Goal: Find contact information: Find contact information

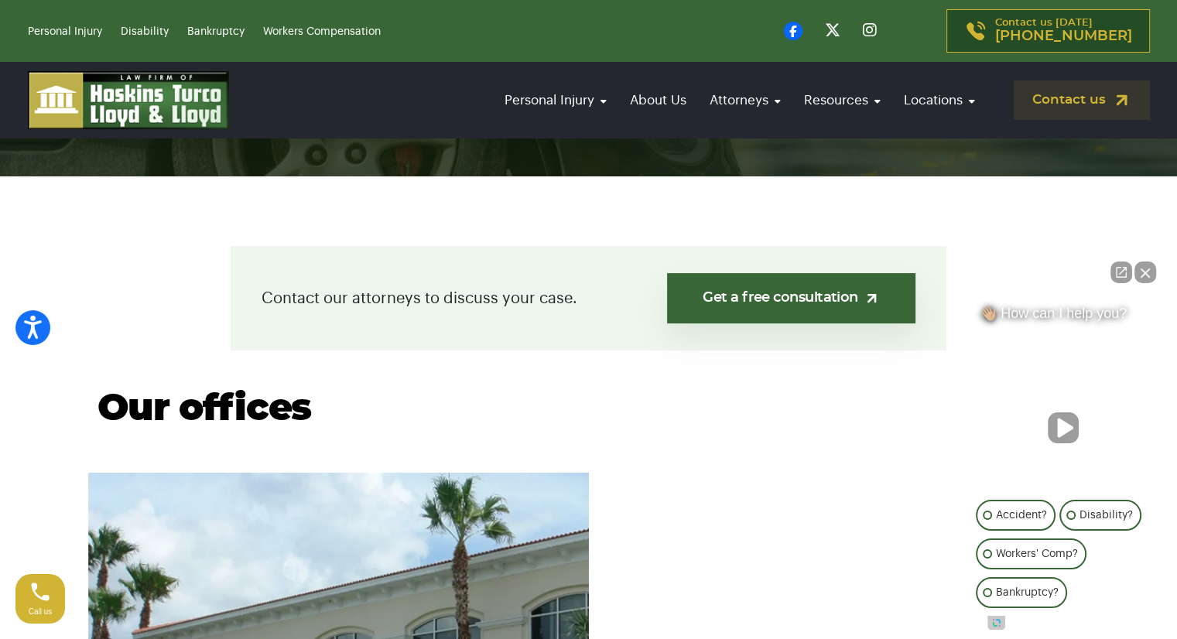
scroll to position [310, 0]
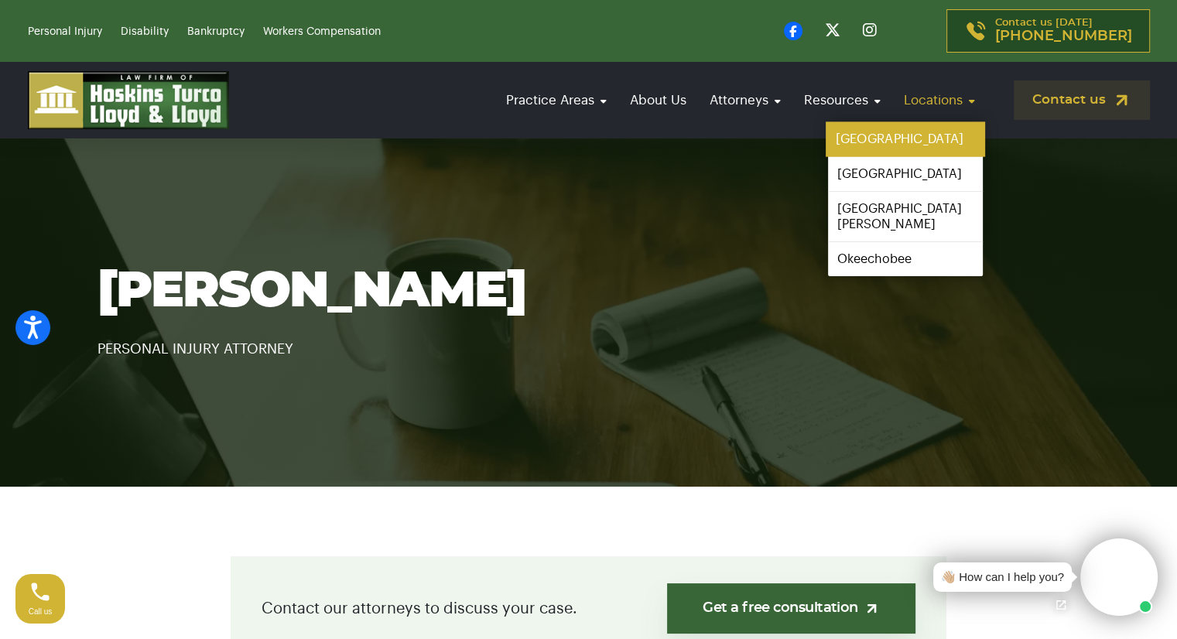
click at [918, 132] on link "[GEOGRAPHIC_DATA]" at bounding box center [905, 139] width 159 height 35
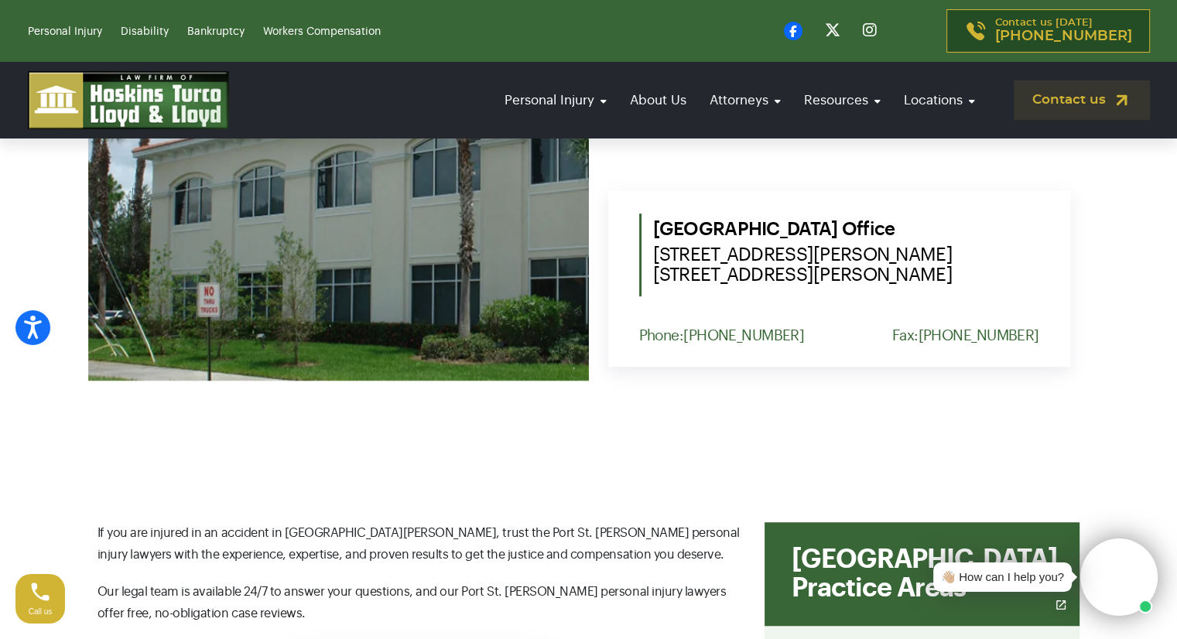
scroll to position [929, 0]
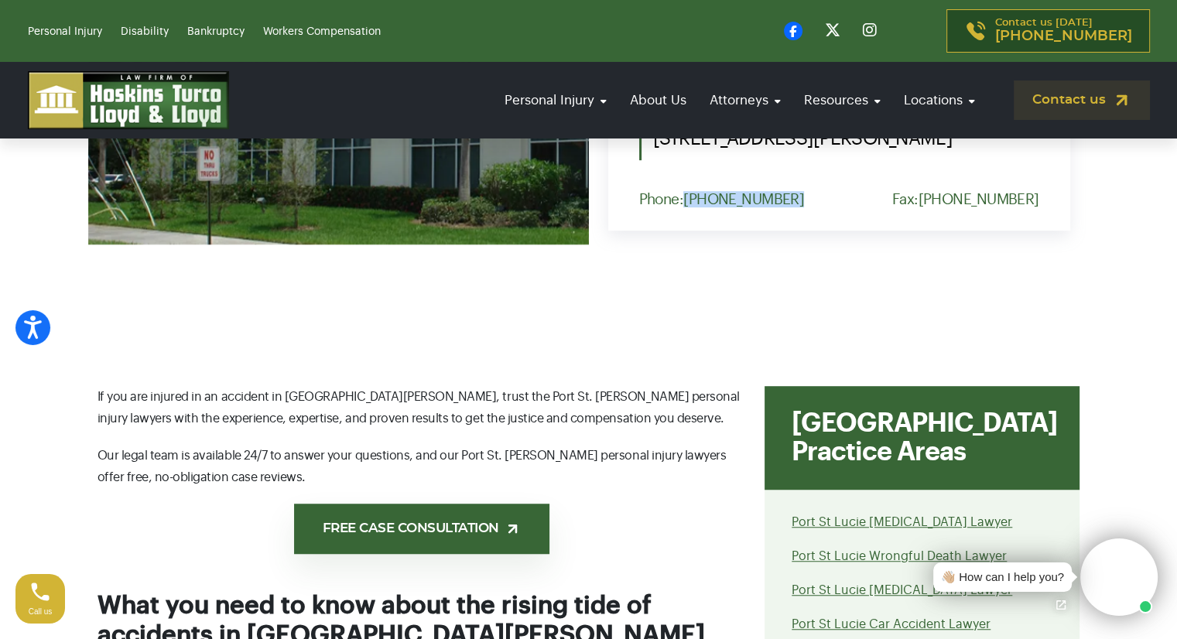
drag, startPoint x: 786, startPoint y: 194, endPoint x: 686, endPoint y: 198, distance: 100.7
click at [686, 198] on div "Phone: (772) 577-7551 Fax: (772) 344-3838" at bounding box center [839, 199] width 400 height 16
copy link "[PHONE_NUMBER]"
